Goal: Task Accomplishment & Management: Use online tool/utility

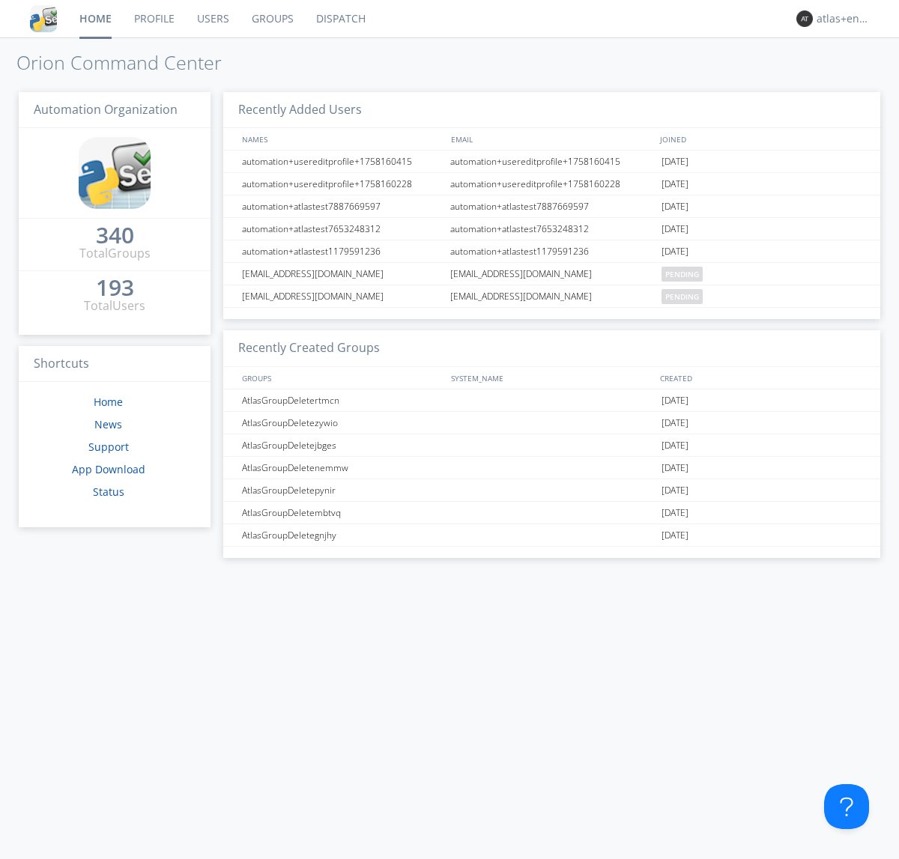
click at [339, 19] on link "Dispatch" at bounding box center [341, 18] width 72 height 37
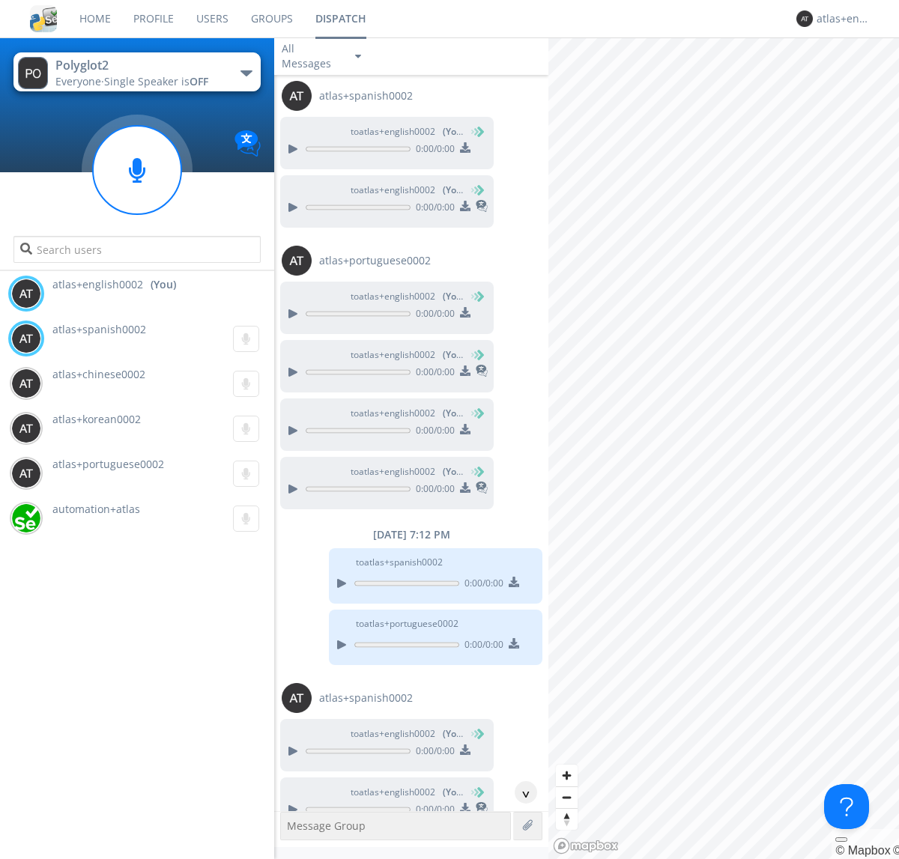
scroll to position [291, 0]
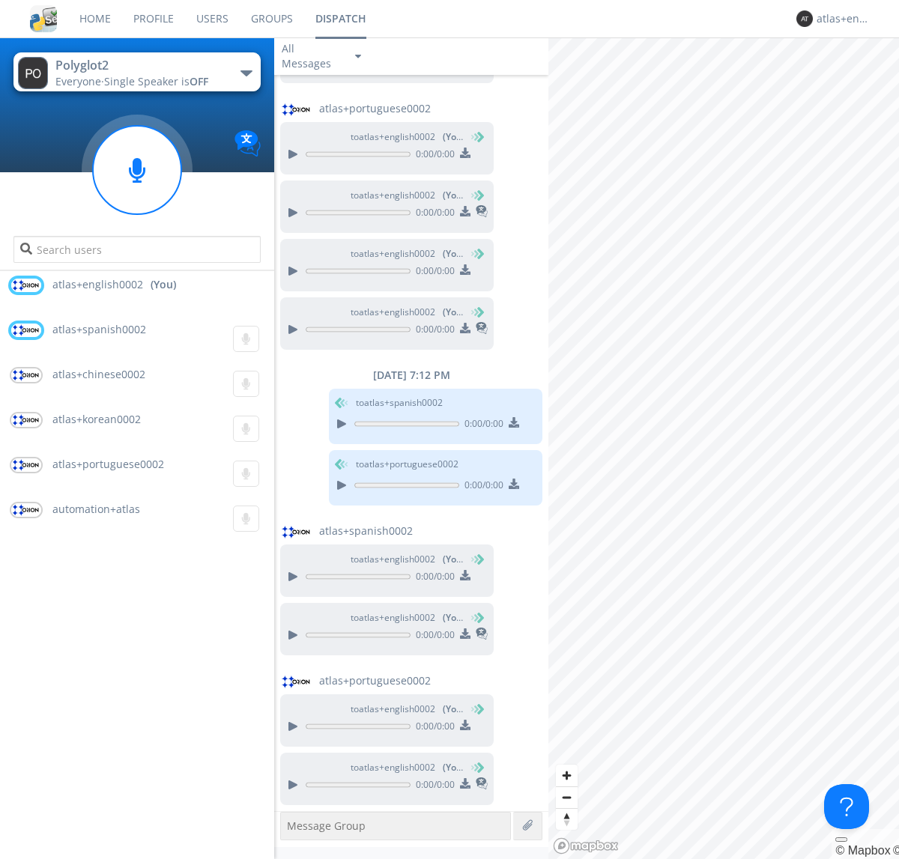
click at [246, 73] on div "button" at bounding box center [246, 73] width 12 height 6
click at [0, 0] on span "Polyglot3" at bounding box center [0, 0] width 0 height 0
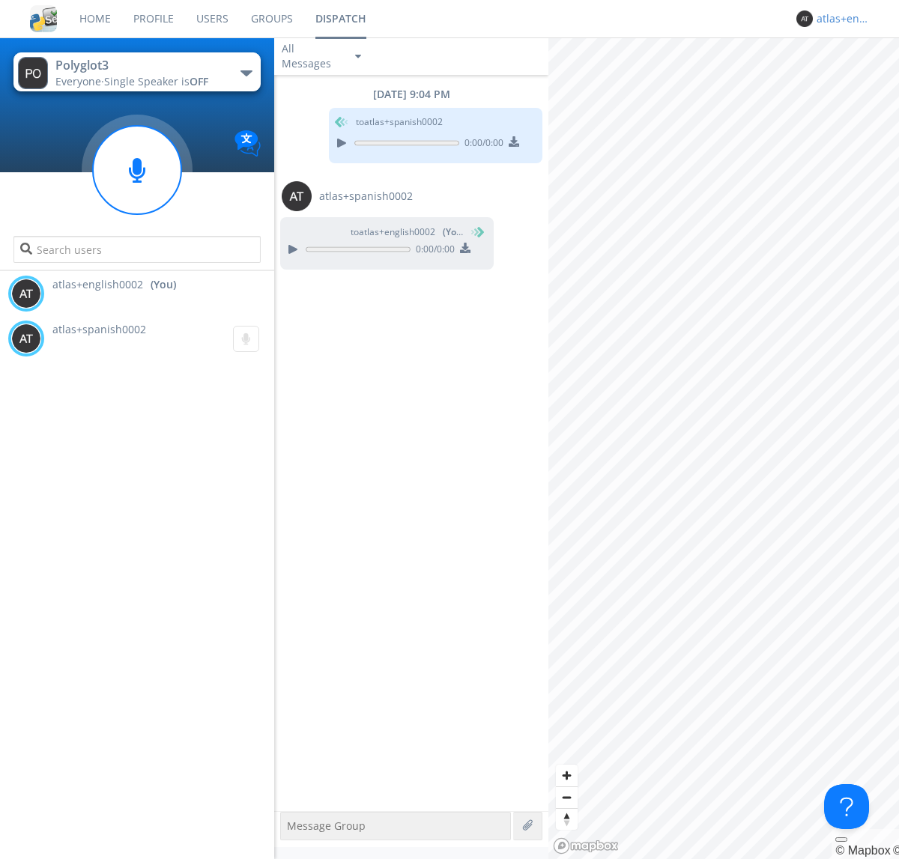
click at [841, 19] on div "atlas+english0002" at bounding box center [845, 18] width 56 height 15
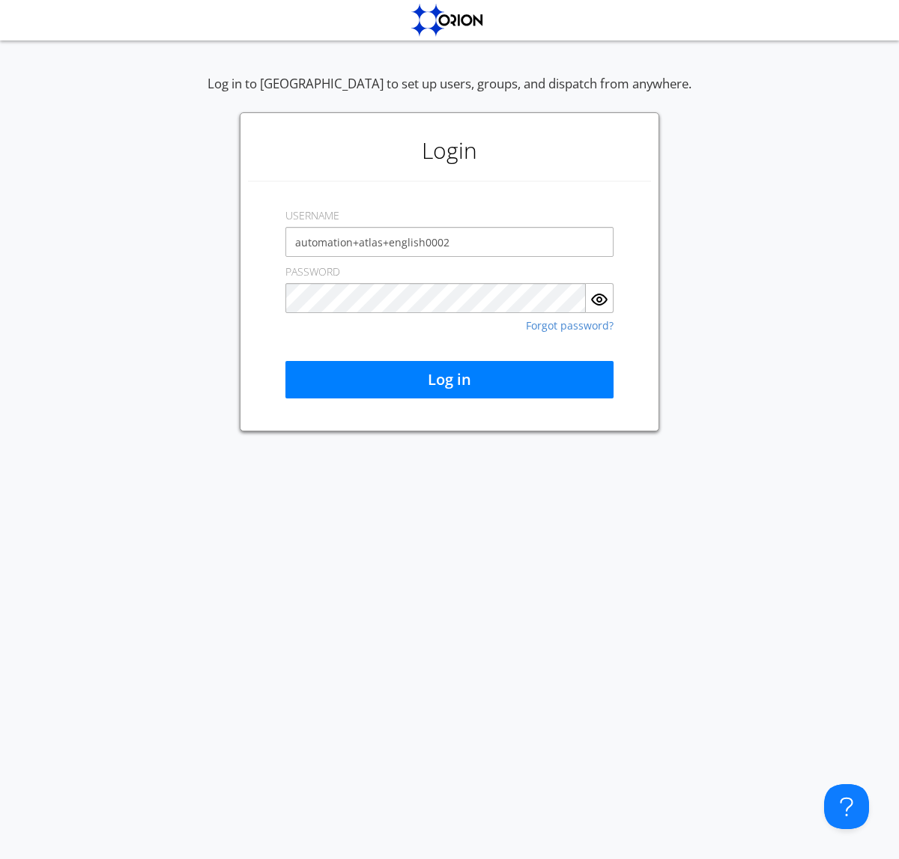
type input "automation+atlas+english0002"
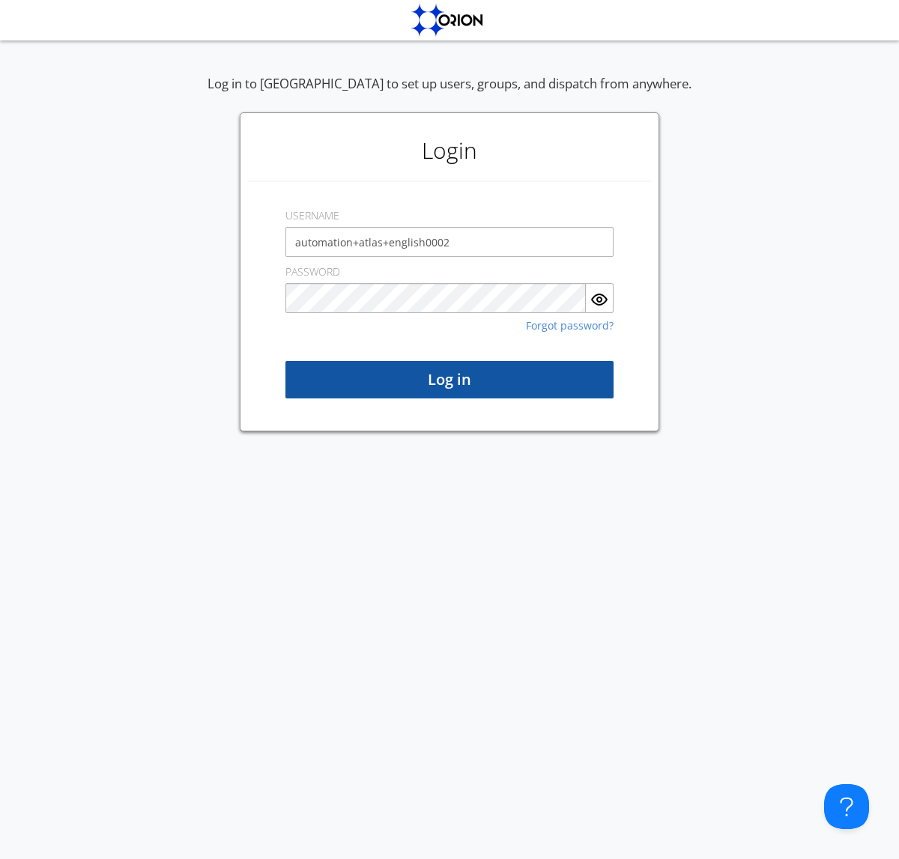
click at [449, 380] on button "Log in" at bounding box center [449, 379] width 328 height 37
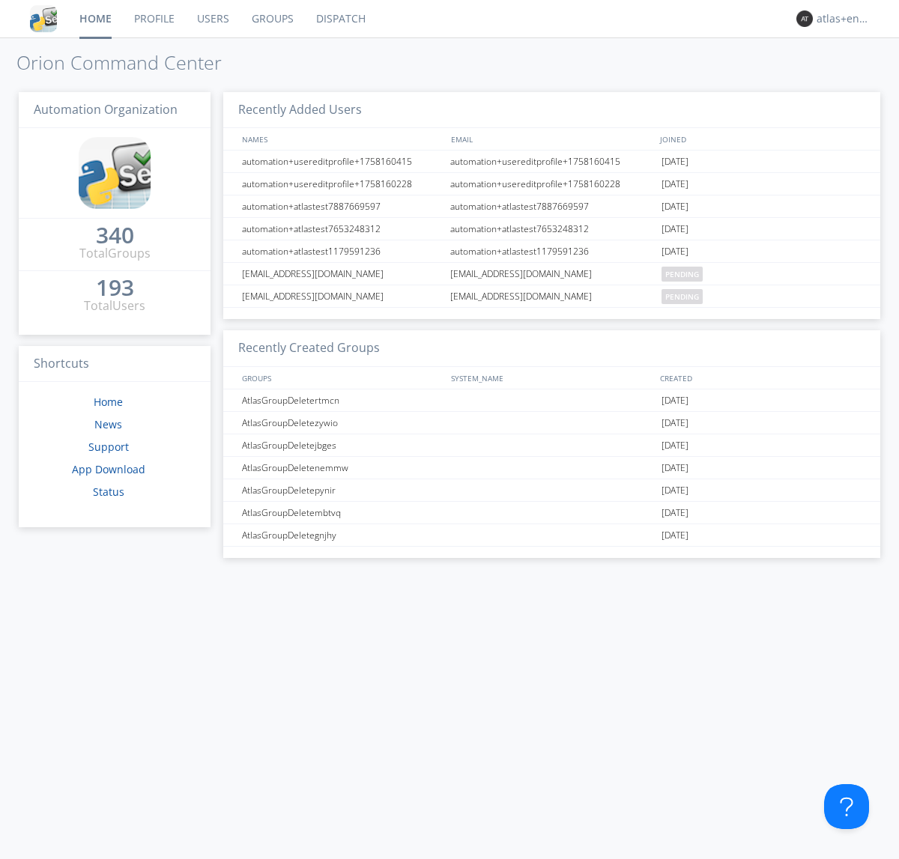
click at [339, 19] on link "Dispatch" at bounding box center [341, 18] width 72 height 37
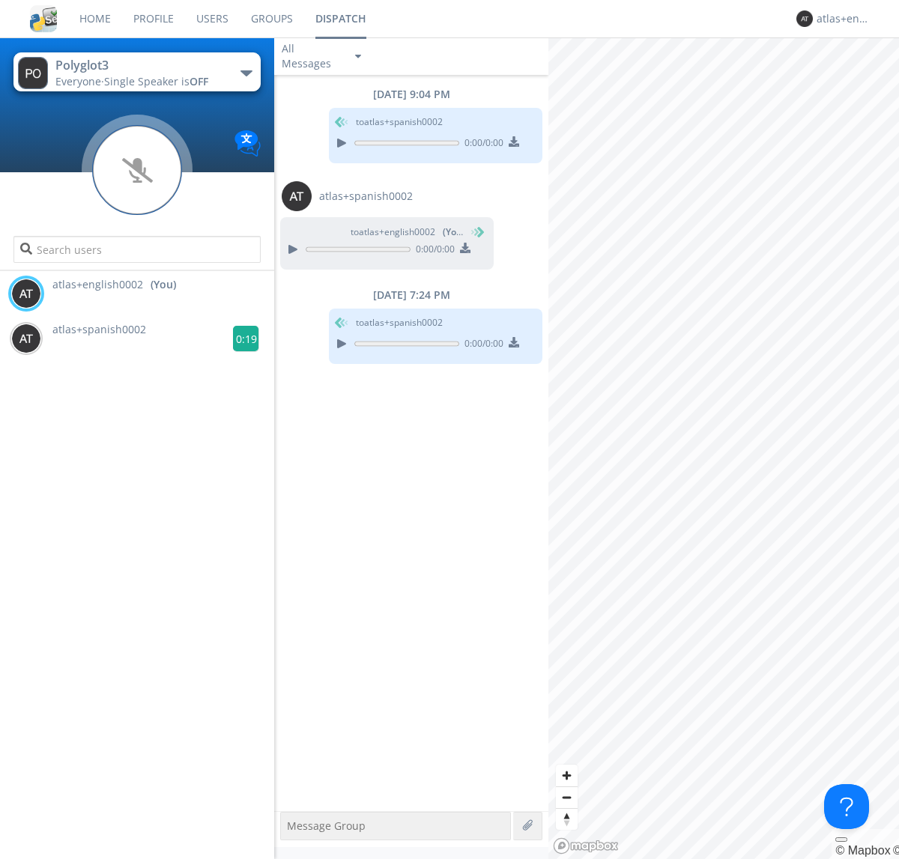
click at [240, 339] on g at bounding box center [246, 339] width 26 height 26
